Goal: Transaction & Acquisition: Purchase product/service

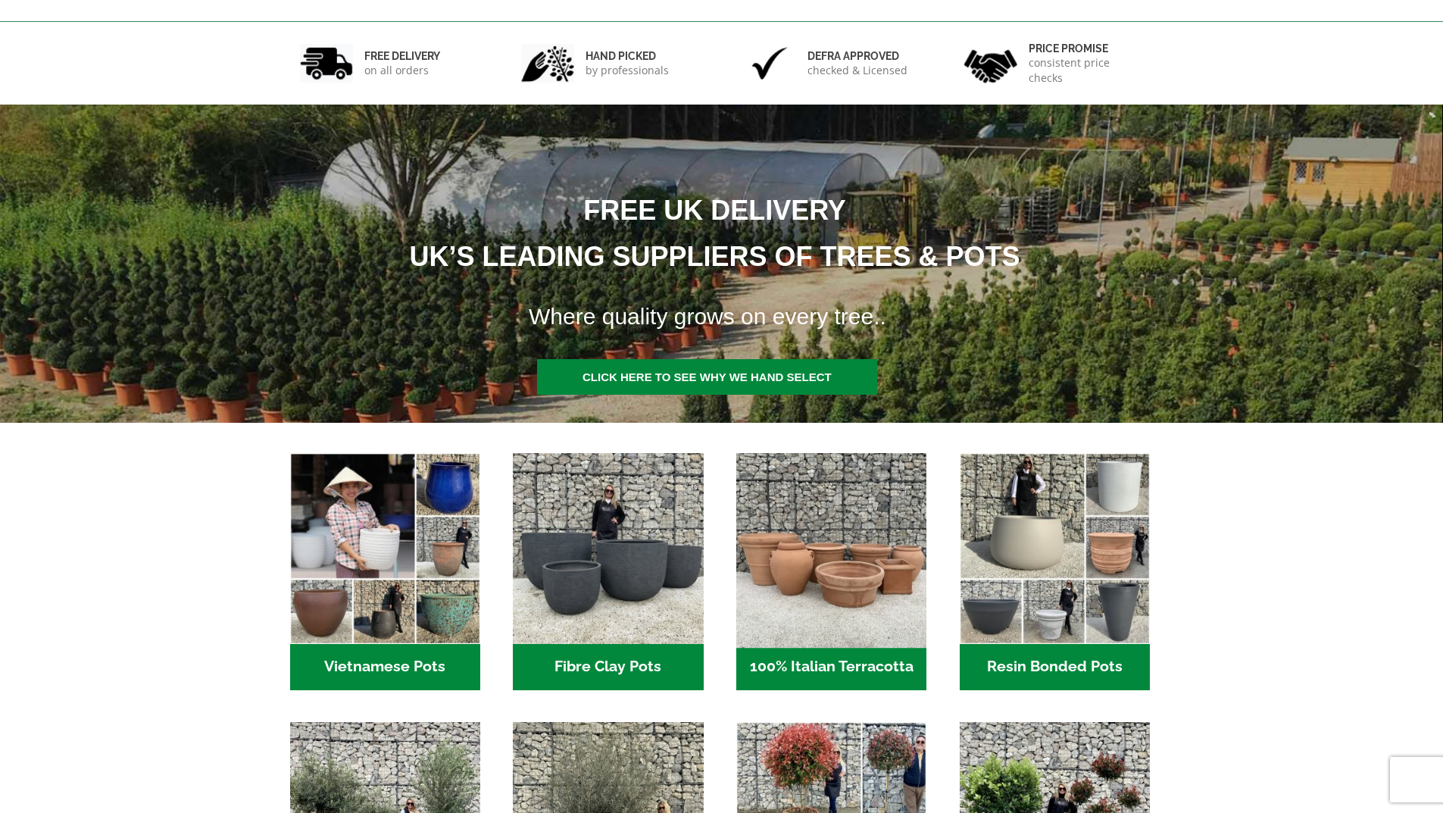
scroll to position [530, 0]
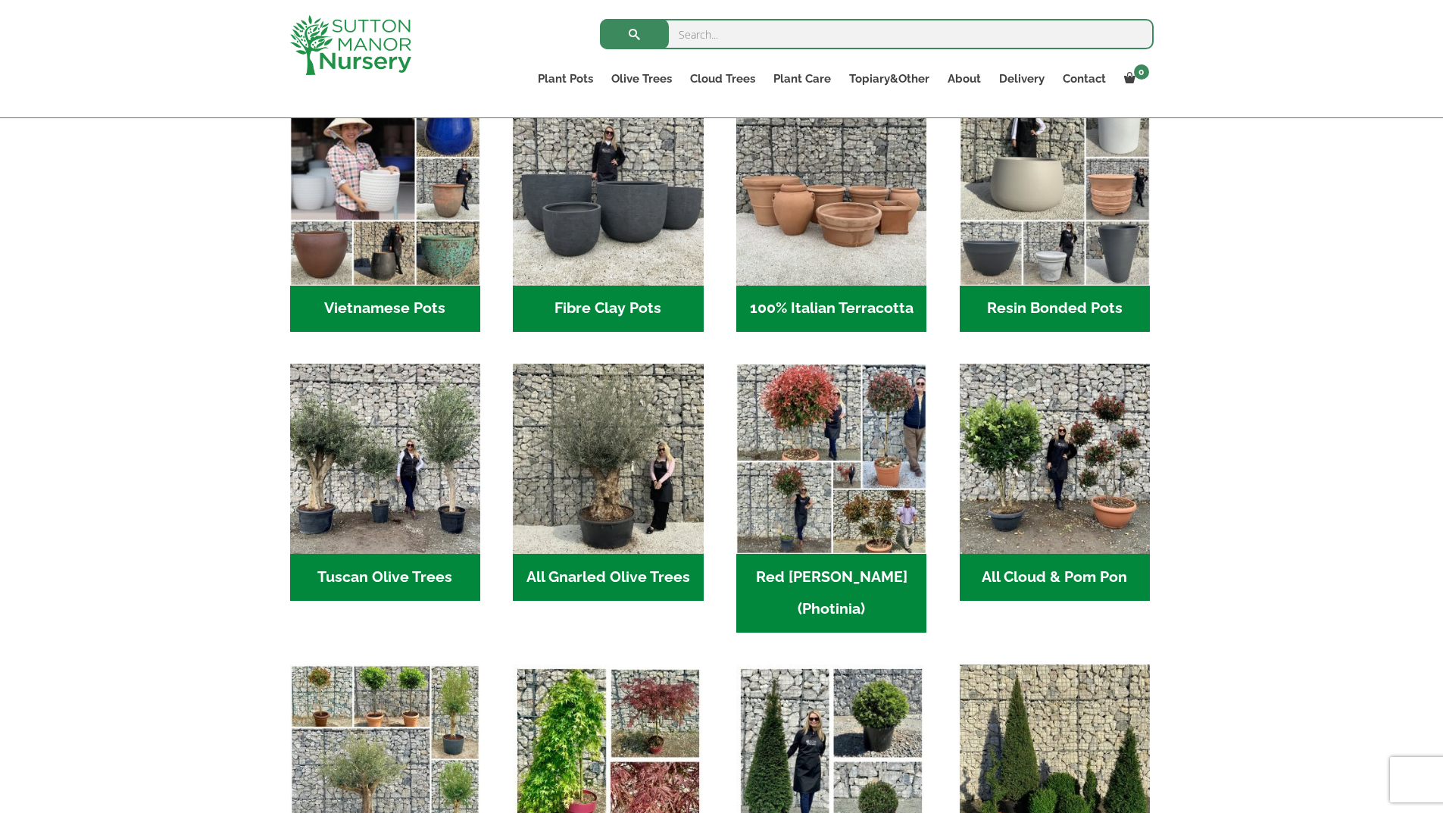
click at [1075, 309] on h2 "Resin Bonded Pots (212)" at bounding box center [1055, 309] width 190 height 47
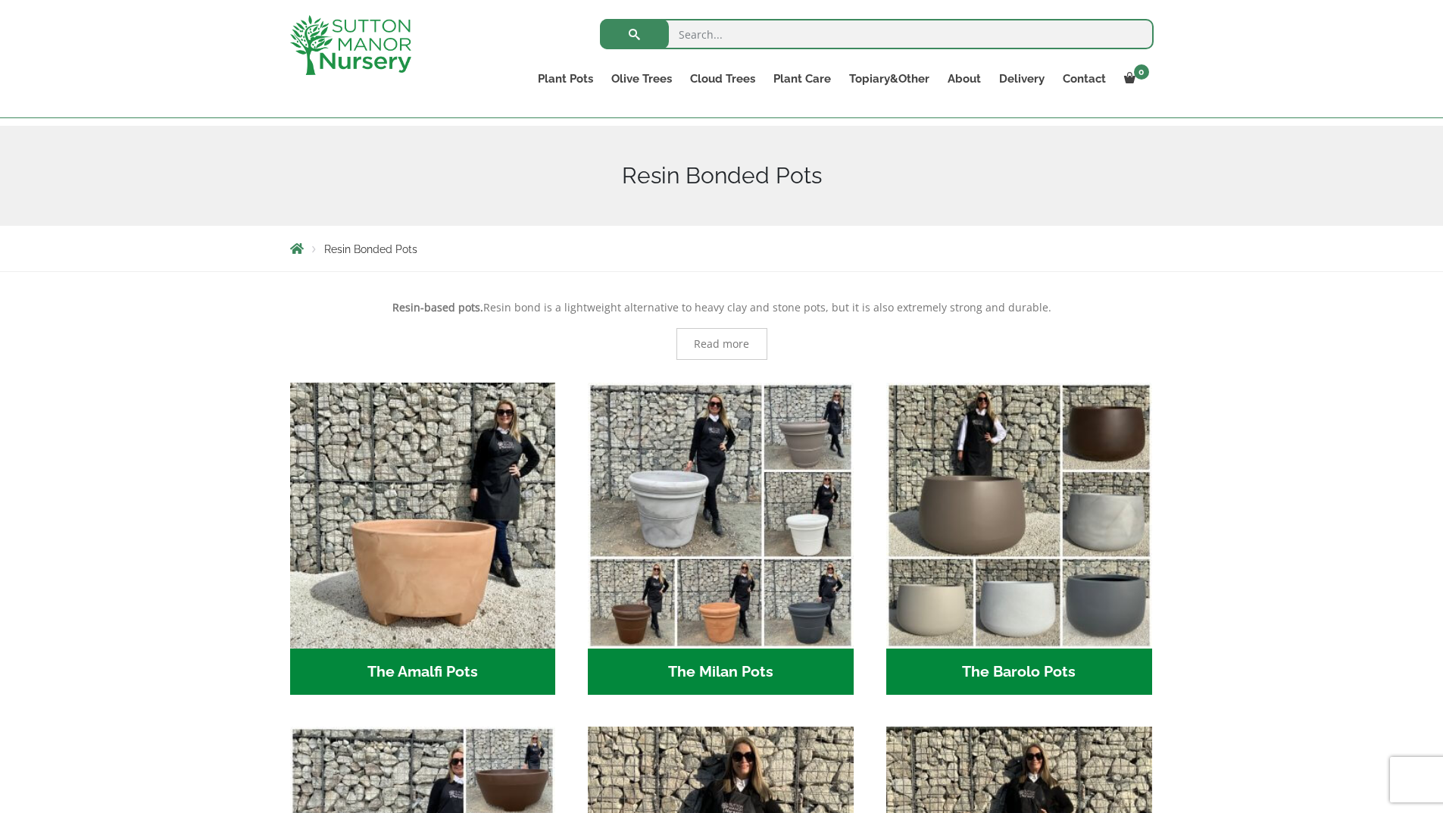
scroll to position [379, 0]
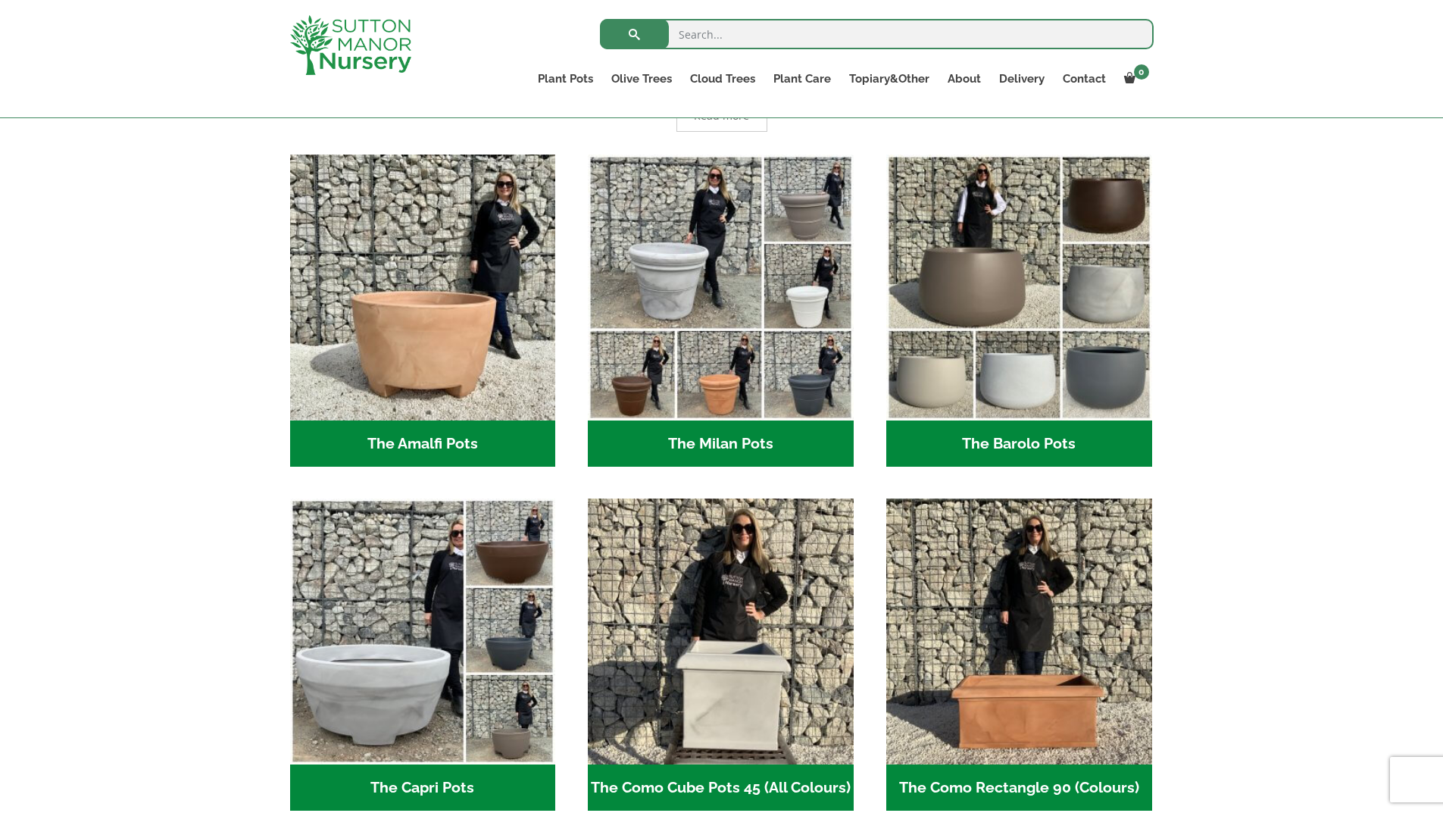
click at [417, 439] on h2 "The Amalfi Pots (3)" at bounding box center [423, 443] width 266 height 47
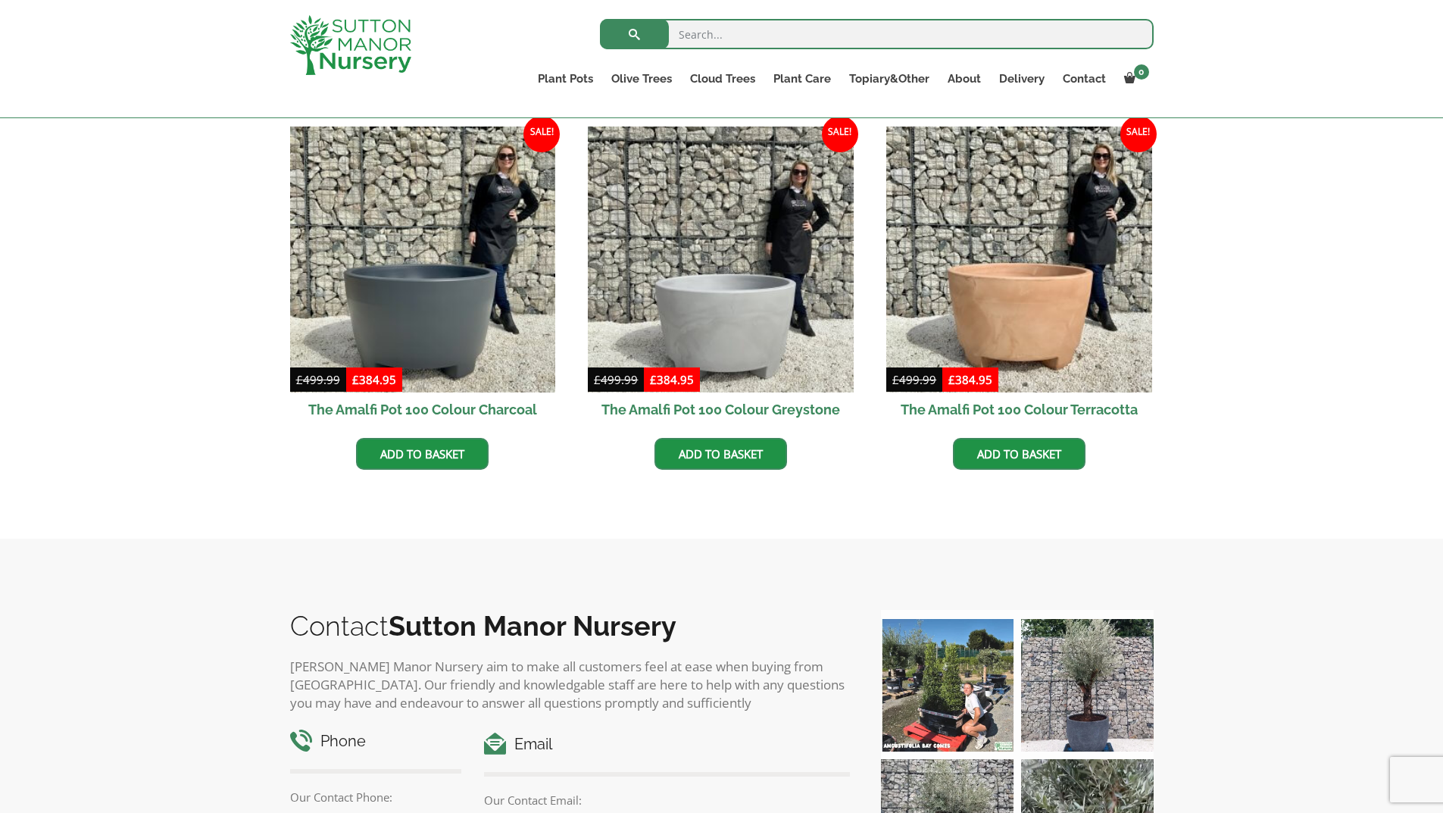
scroll to position [455, 0]
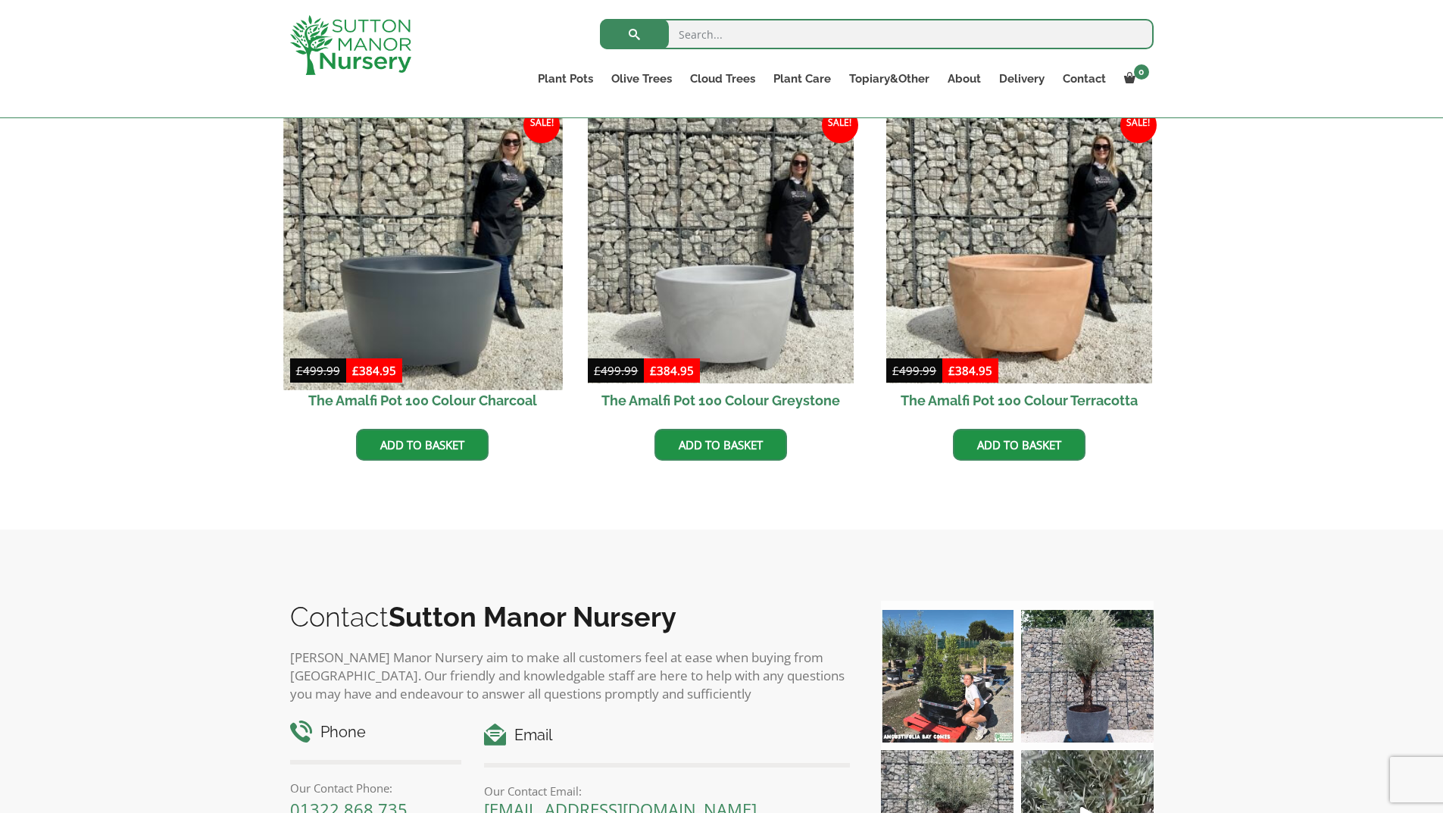
click at [443, 298] on img at bounding box center [422, 250] width 279 height 279
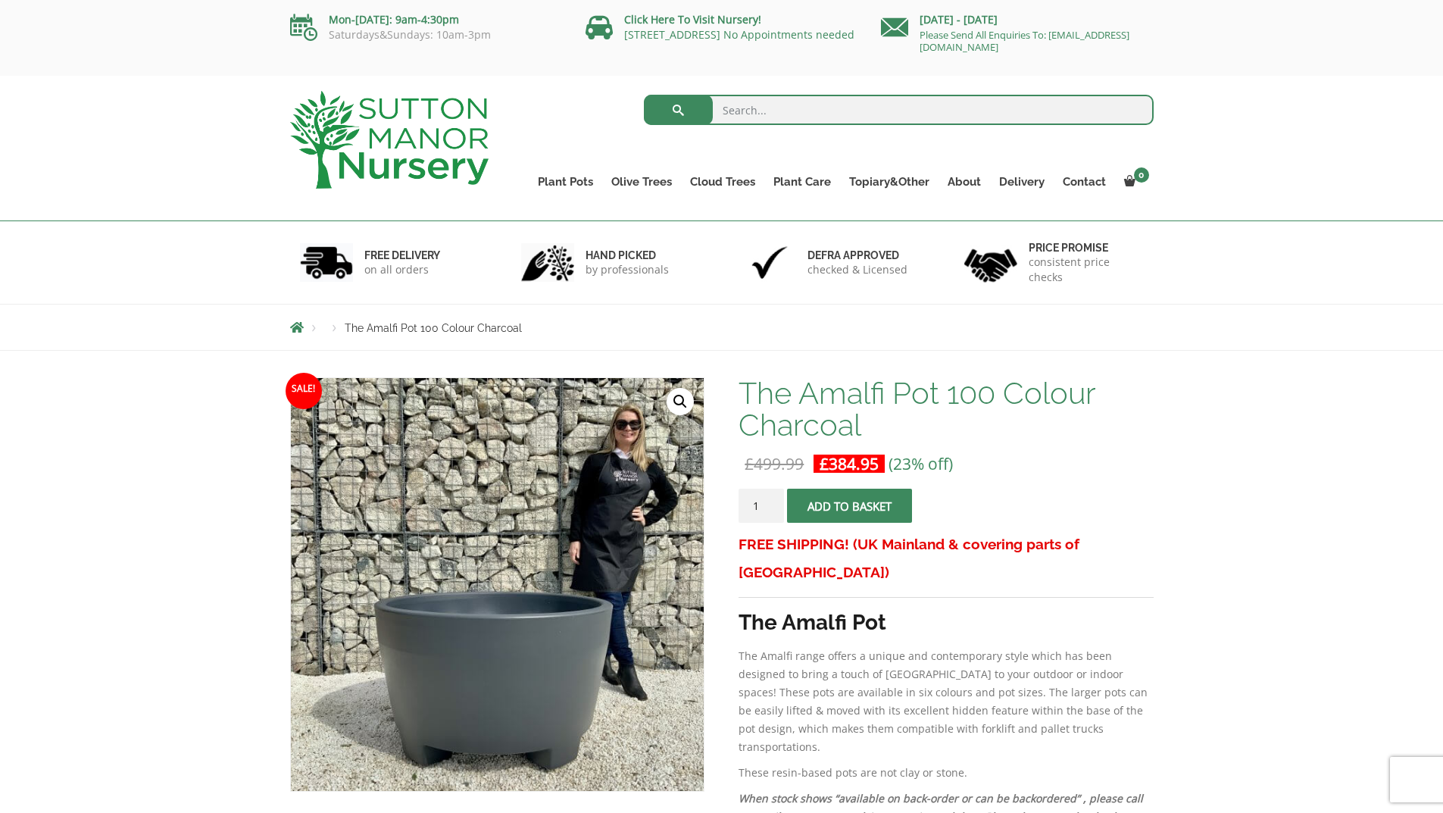
click at [761, 103] on input "search" at bounding box center [899, 110] width 510 height 30
type input "compost"
click at [644, 95] on button "submit" at bounding box center [678, 110] width 69 height 30
